Goal: Information Seeking & Learning: Find specific fact

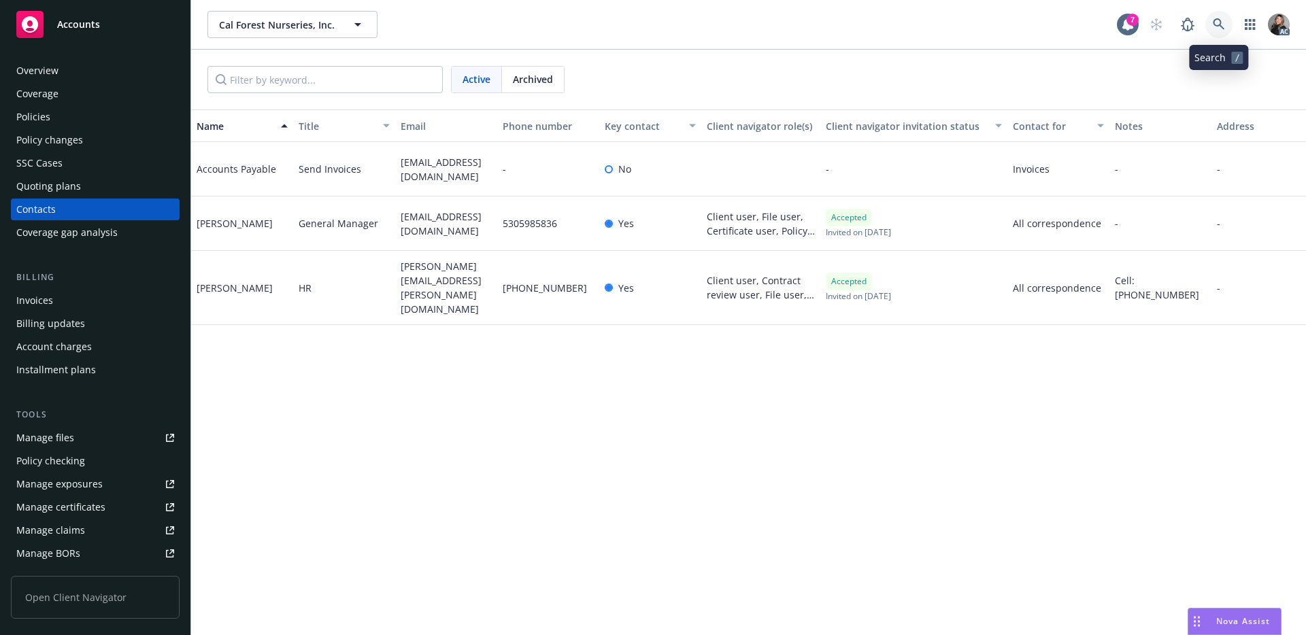
click at [1223, 25] on icon at bounding box center [1219, 24] width 12 height 12
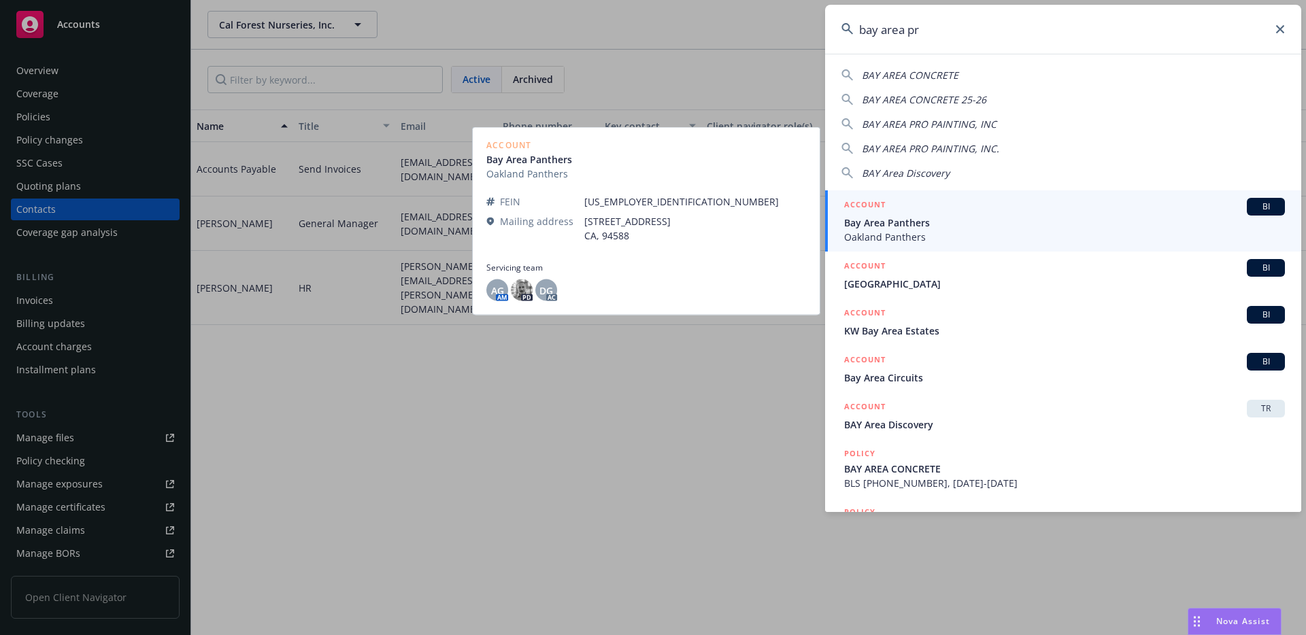
type input "bay area pro"
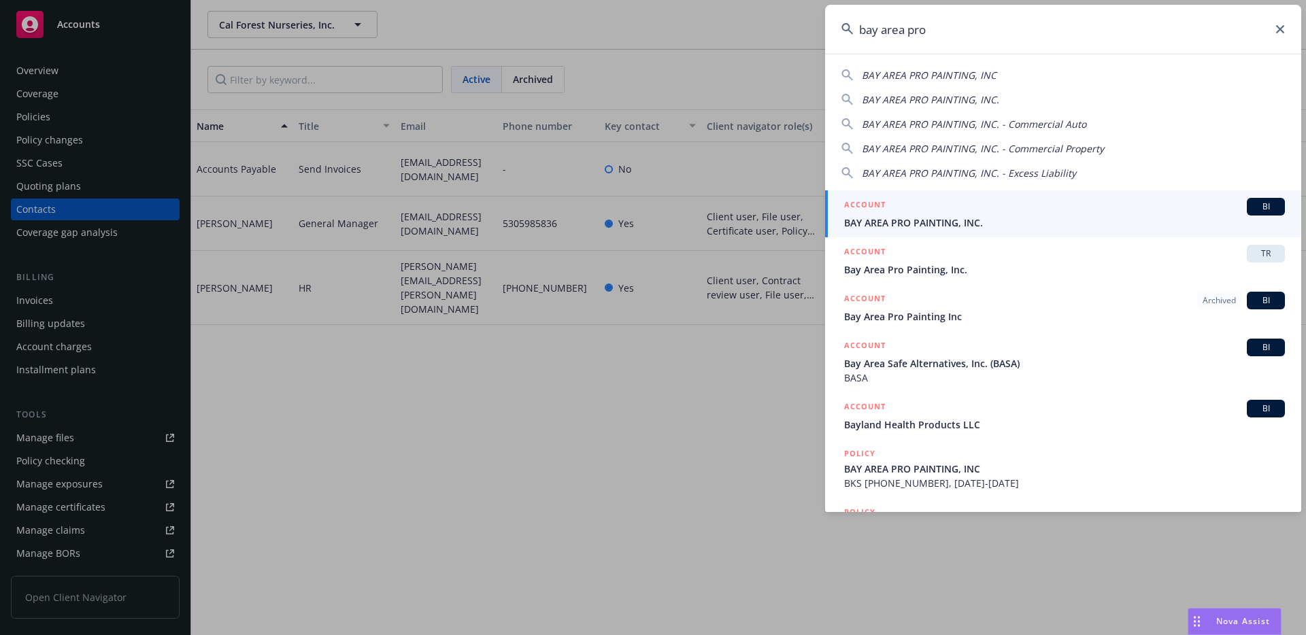
click at [944, 208] on div "ACCOUNT BI" at bounding box center [1064, 207] width 441 height 18
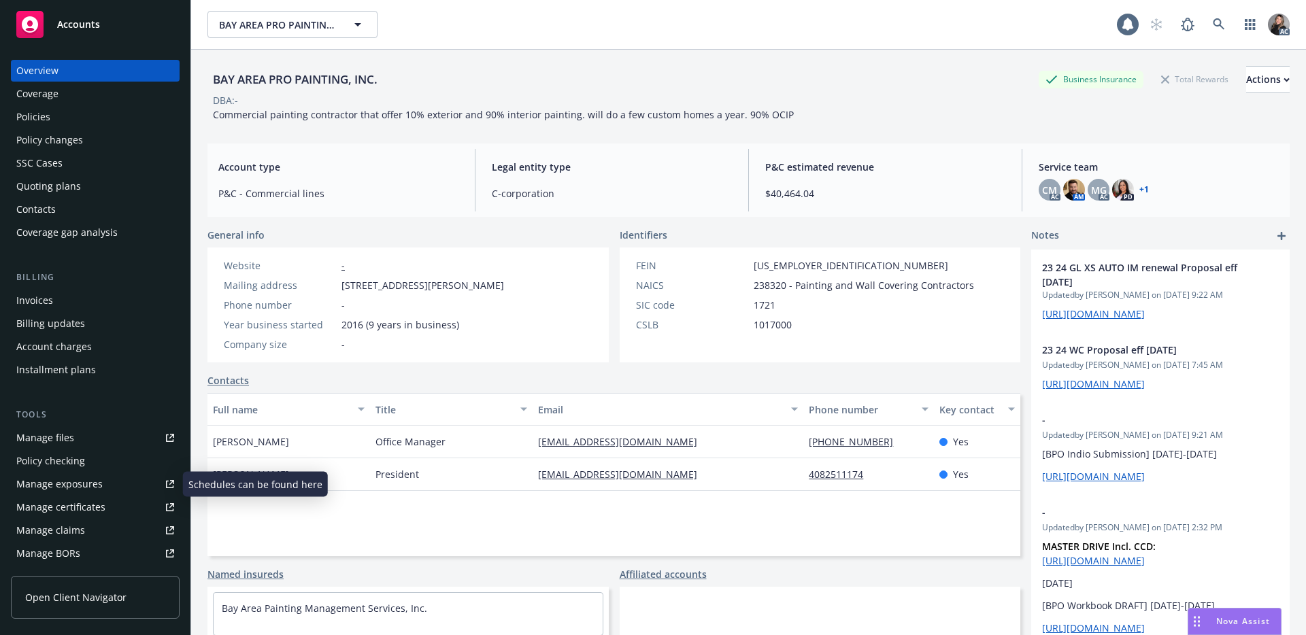
click at [59, 526] on div "Manage claims" at bounding box center [50, 531] width 69 height 22
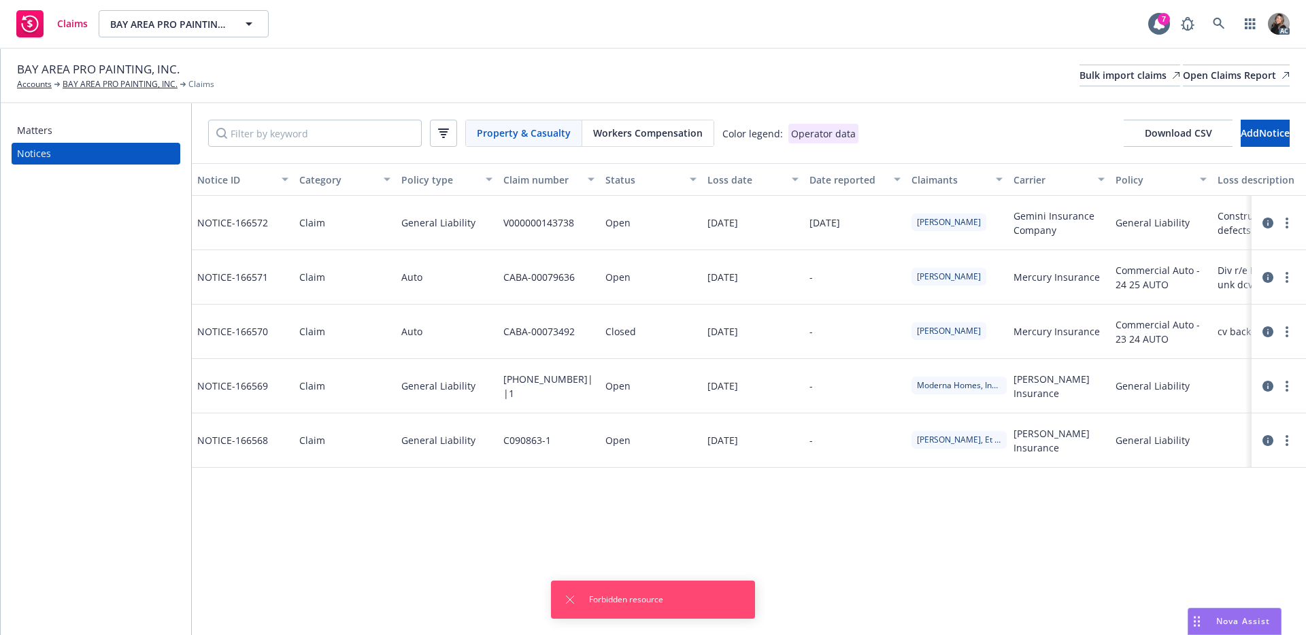
click at [643, 140] on div "Workers Compensation" at bounding box center [647, 133] width 131 height 26
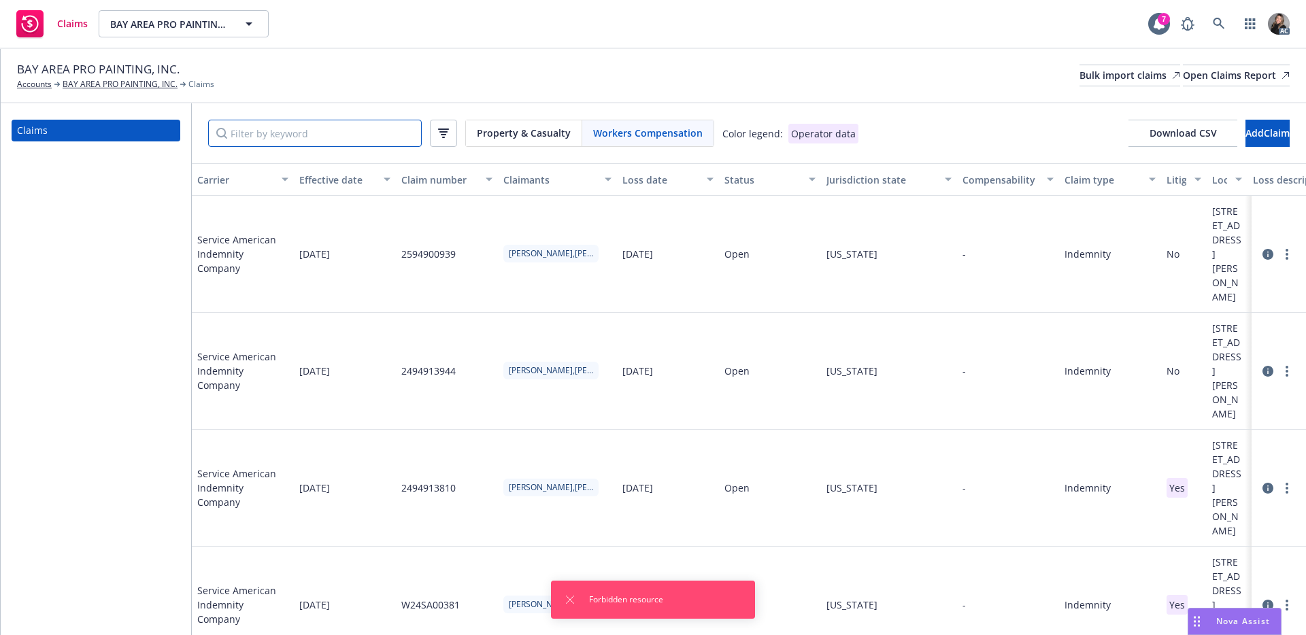
click at [328, 143] on input "Filter by keyword" at bounding box center [315, 133] width 214 height 27
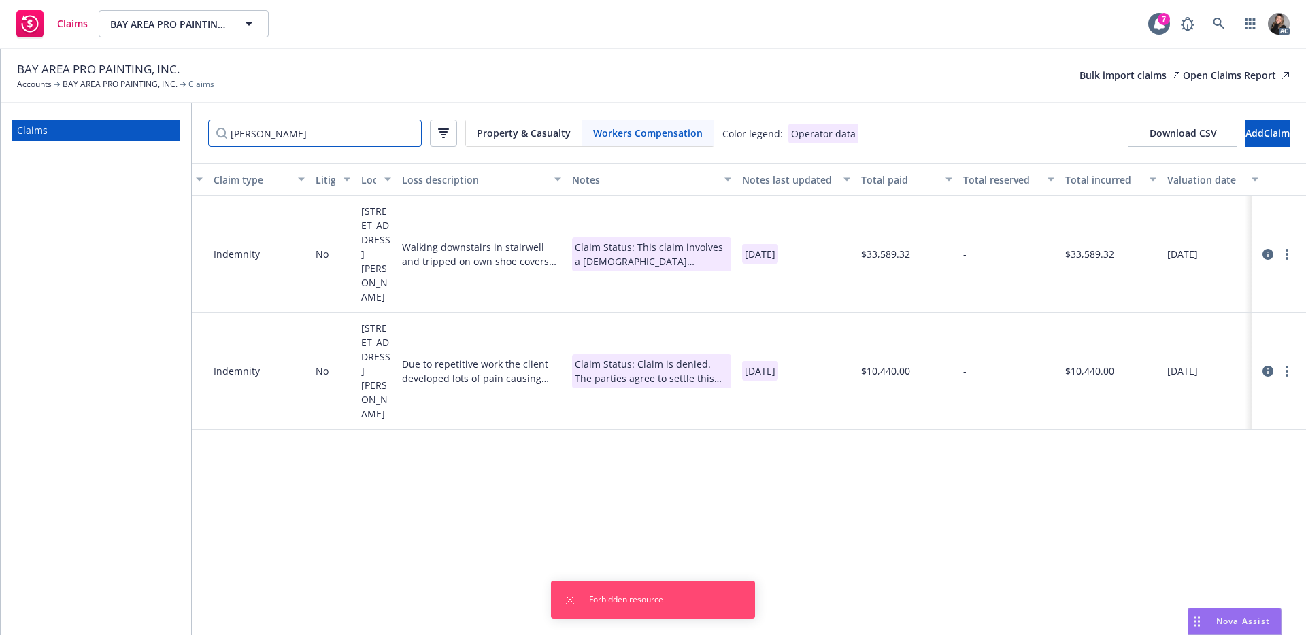
scroll to position [0, 863]
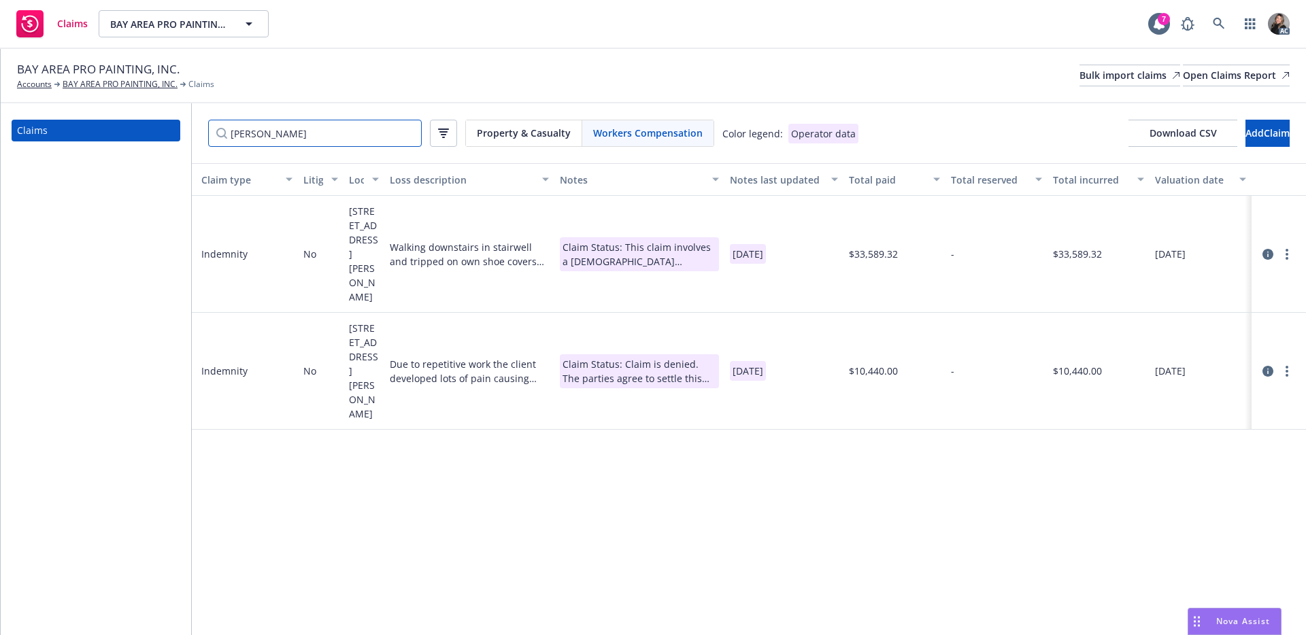
type input "[PERSON_NAME]"
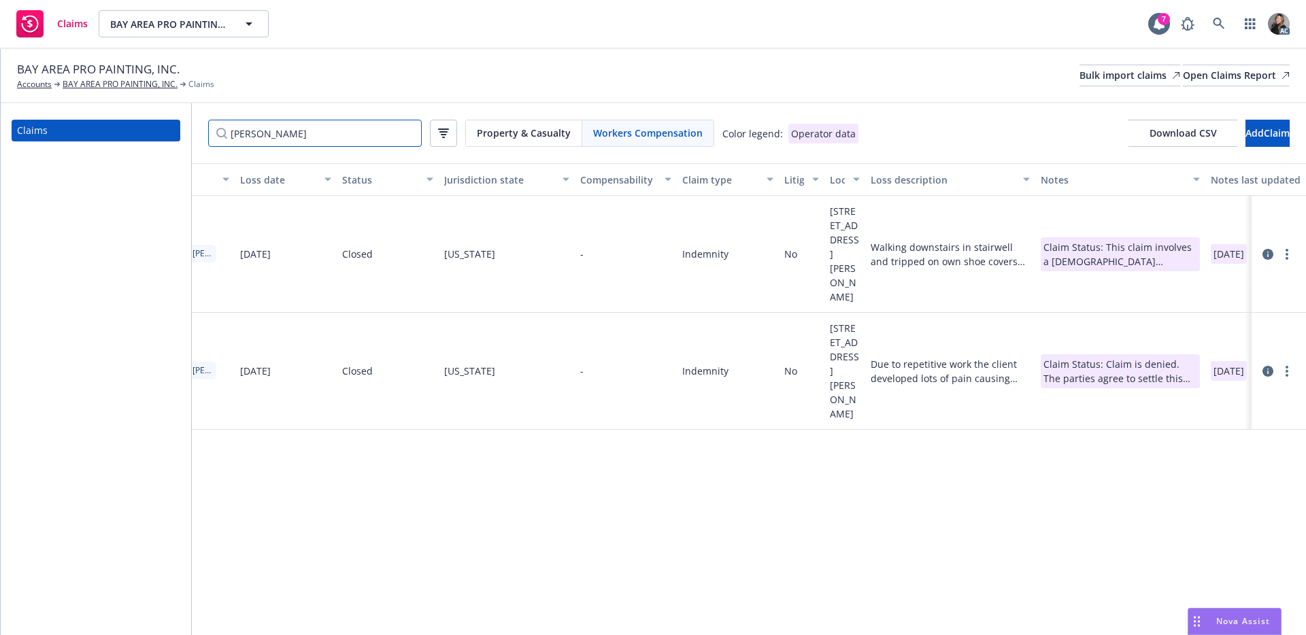
scroll to position [0, 54]
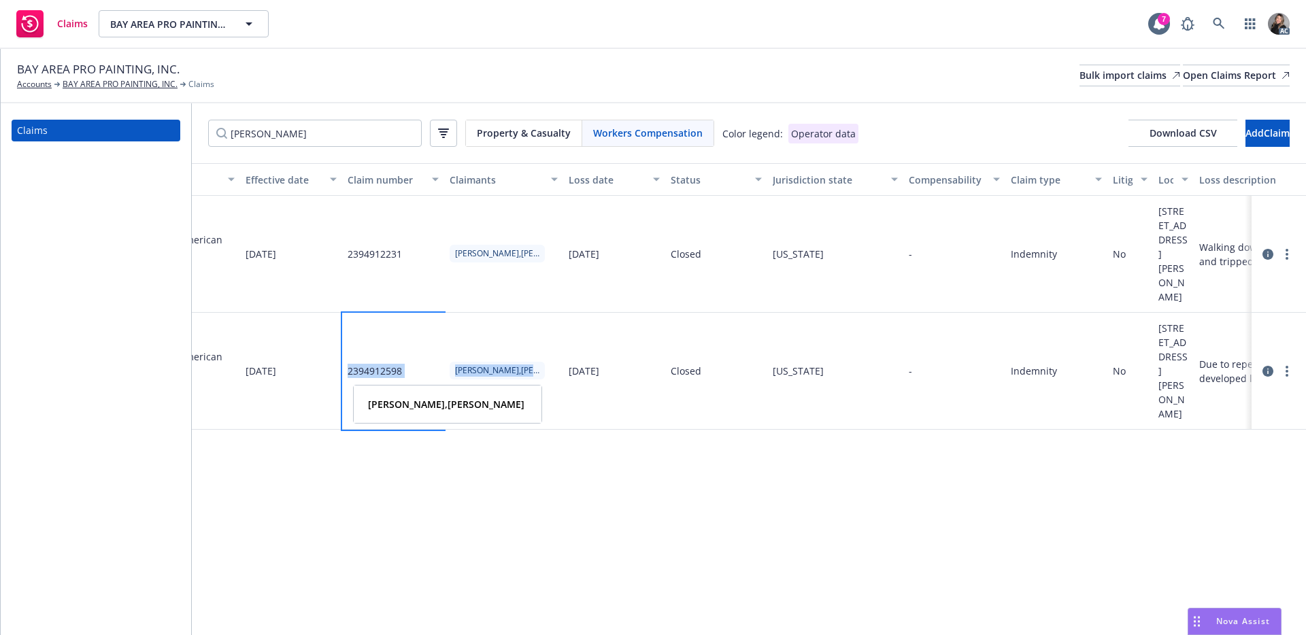
drag, startPoint x: 345, startPoint y: 369, endPoint x: 538, endPoint y: 371, distance: 192.5
click at [538, 371] on div "Service American Indemnity Company 06/17/2022 2394912598 Jose,Manuel Enriquez 0…" at bounding box center [1126, 371] width 1977 height 117
copy div "2394912598 Jose,Manuel Enriquez"
